Goal: Check status: Check status

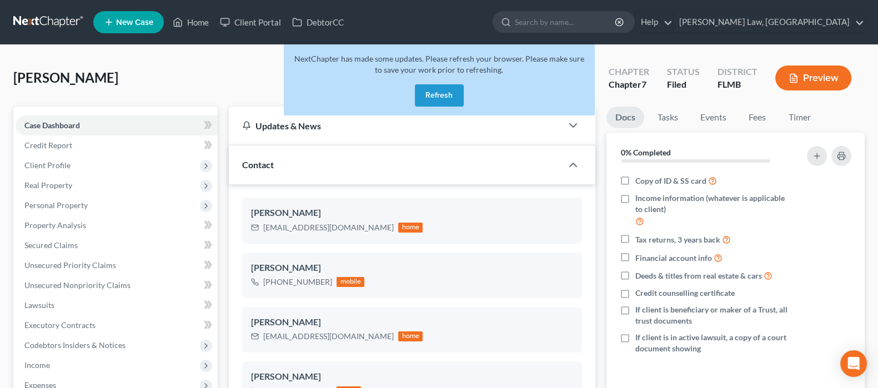
drag, startPoint x: 451, startPoint y: 97, endPoint x: 454, endPoint y: 13, distance: 83.9
click at [451, 95] on button "Refresh" at bounding box center [439, 95] width 49 height 22
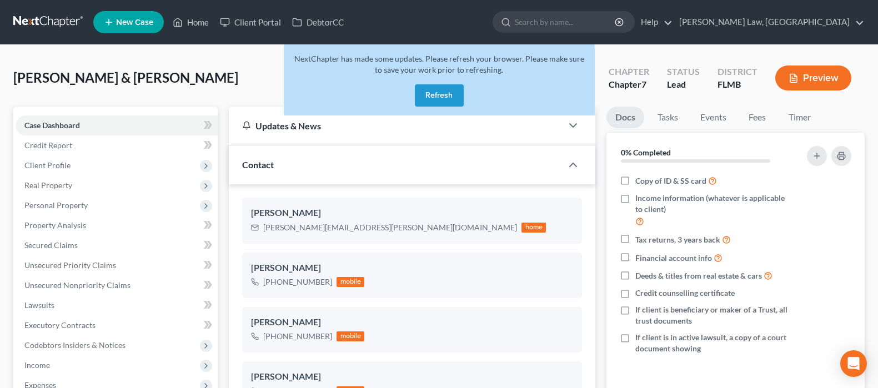
click at [428, 100] on button "Refresh" at bounding box center [439, 95] width 49 height 22
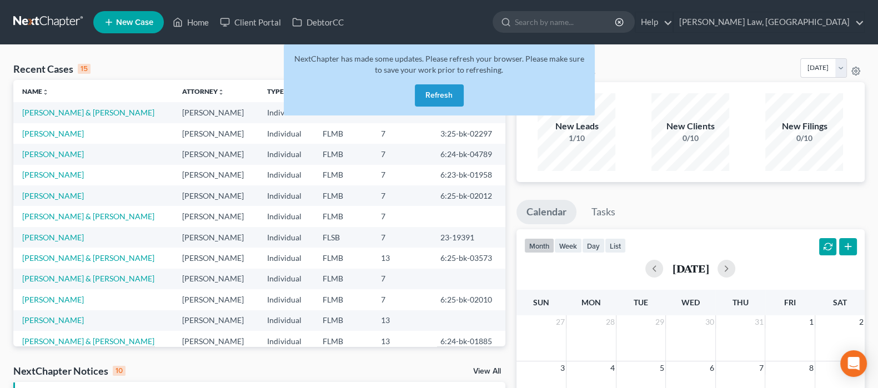
click at [440, 90] on button "Refresh" at bounding box center [439, 95] width 49 height 22
